Goal: Transaction & Acquisition: Purchase product/service

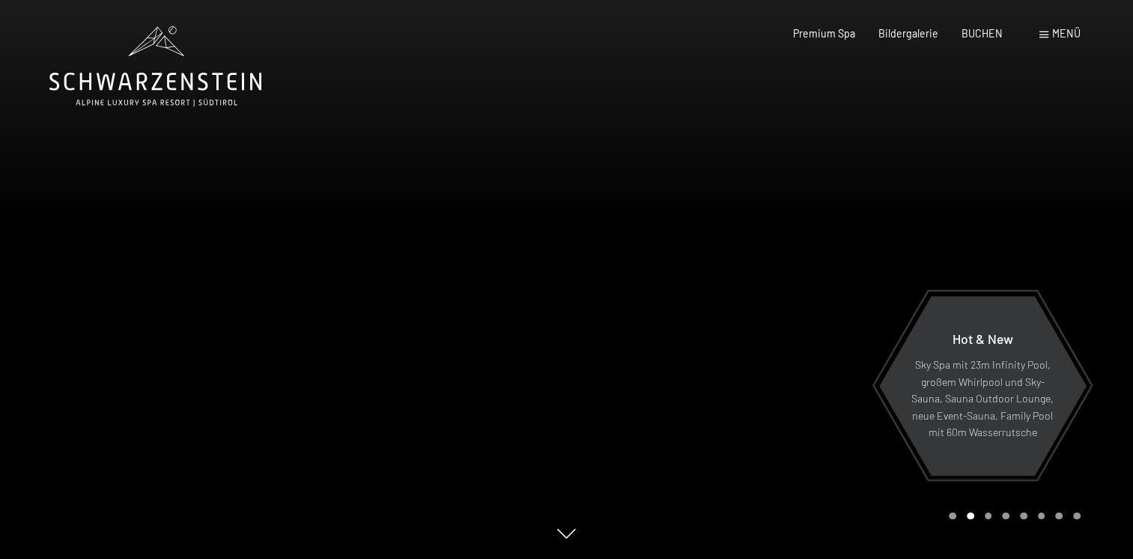
click at [1063, 37] on span "Menü" at bounding box center [1067, 33] width 28 height 13
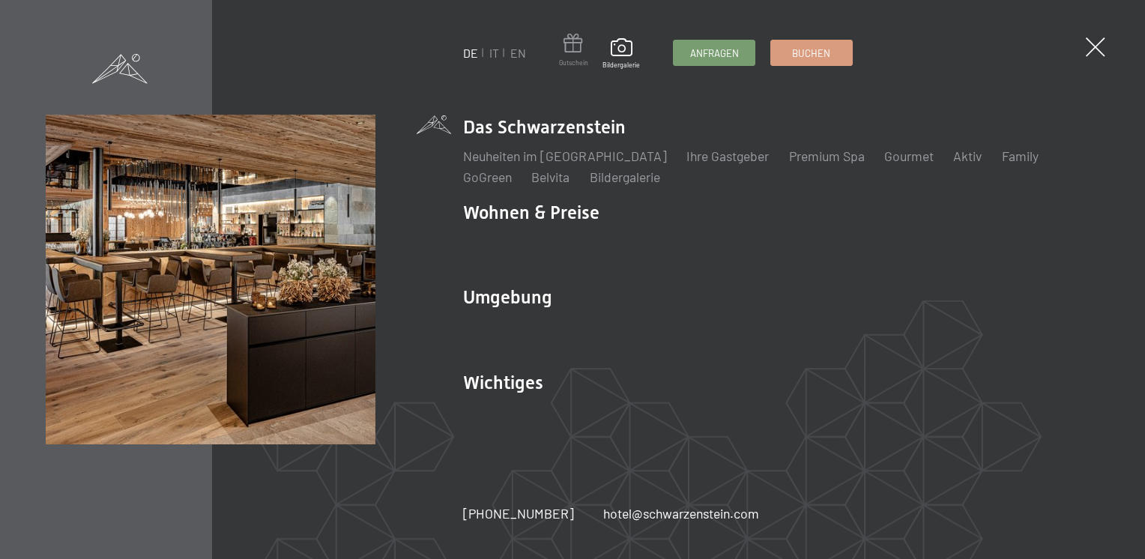
click at [569, 51] on span at bounding box center [573, 46] width 29 height 25
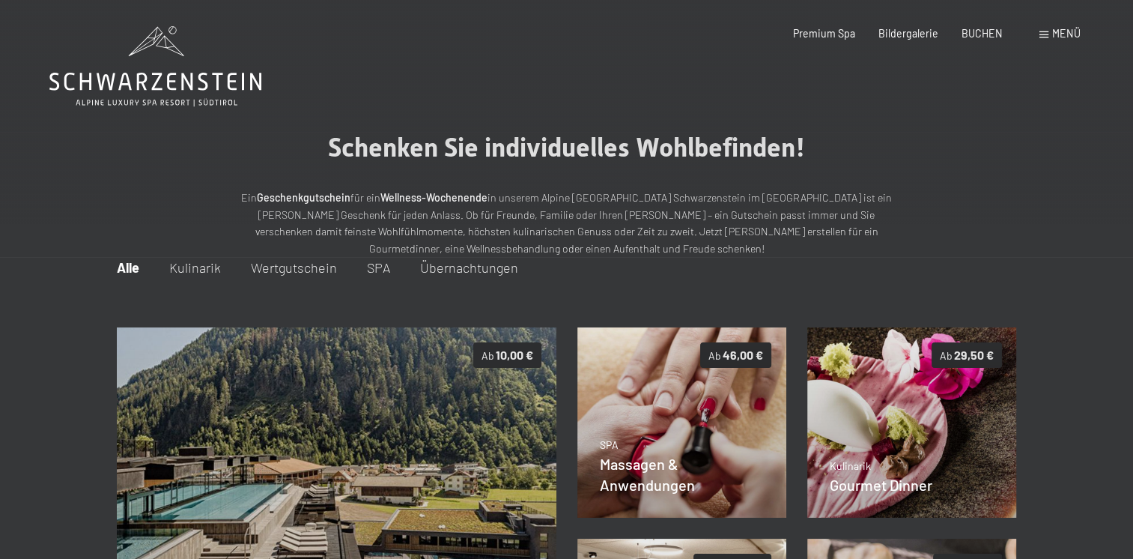
click at [305, 267] on span "Wertgutschein" at bounding box center [294, 267] width 86 height 16
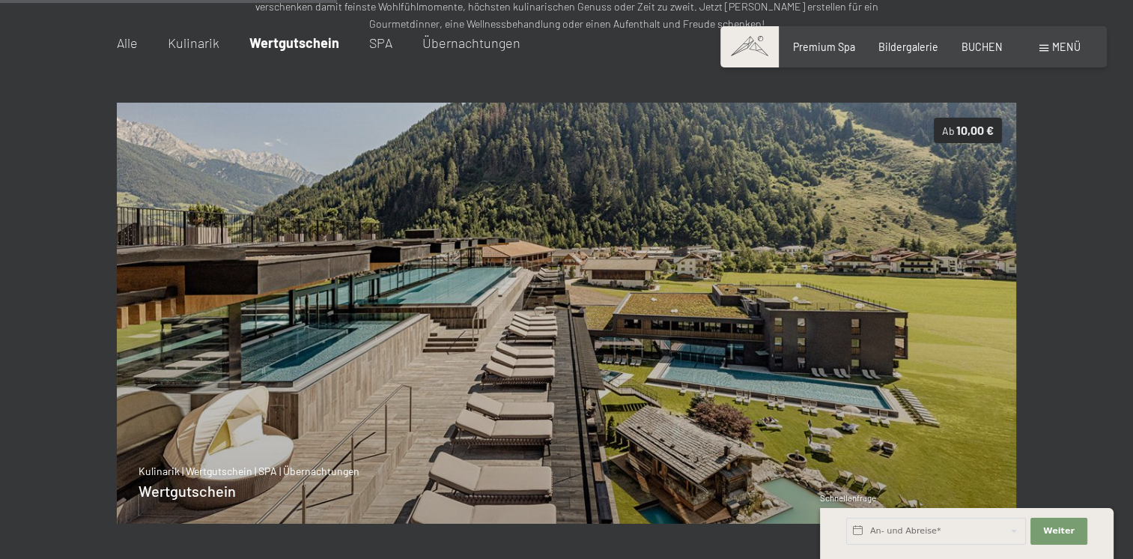
scroll to position [524, 0]
